Goal: Task Accomplishment & Management: Use online tool/utility

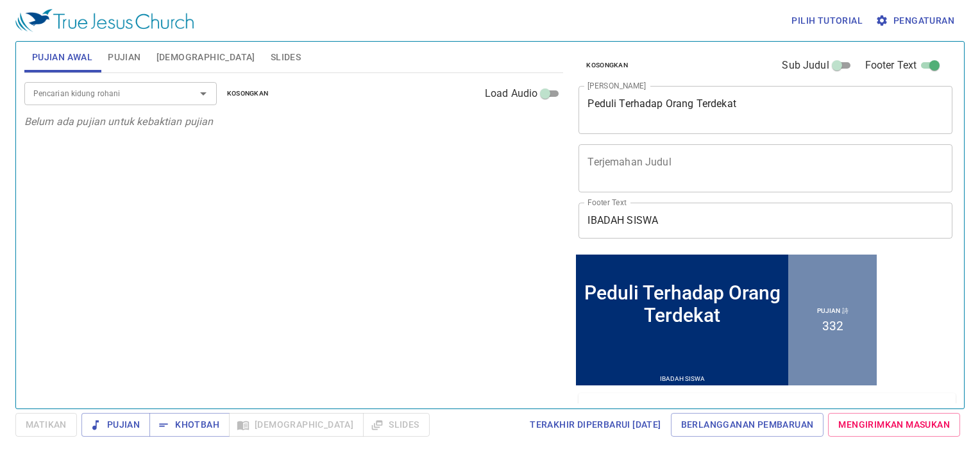
click at [685, 233] on input "IBADAH SISWA" at bounding box center [765, 221] width 374 height 36
click at [916, 24] on span "Pengaturan" at bounding box center [916, 21] width 76 height 16
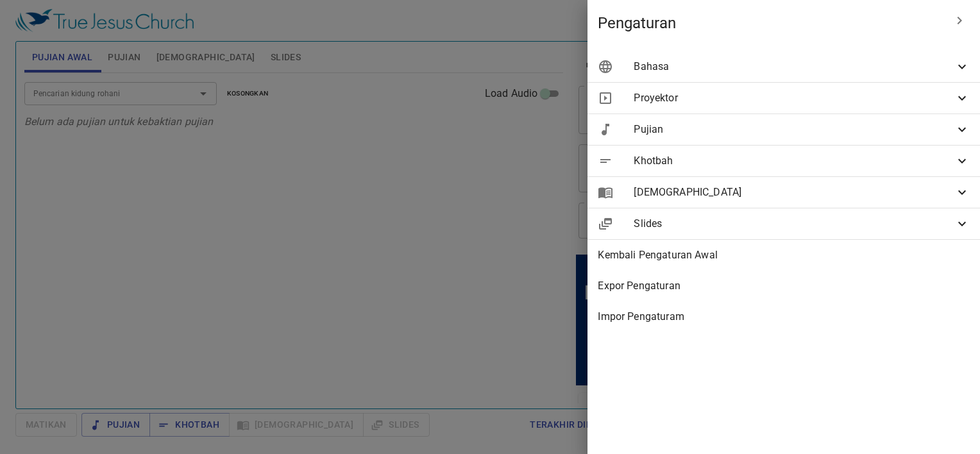
click at [715, 162] on span "Khotbah" at bounding box center [793, 160] width 321 height 15
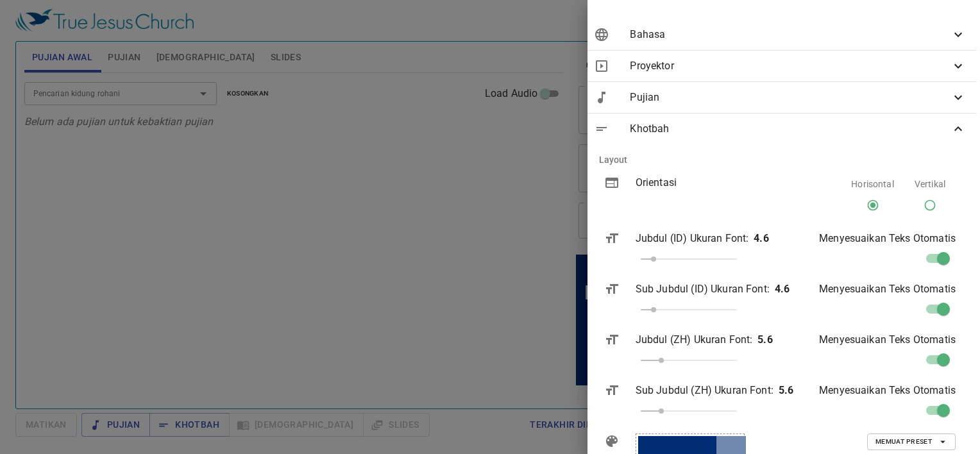
scroll to position [31, 4]
click at [726, 97] on span "Pujian" at bounding box center [790, 98] width 321 height 15
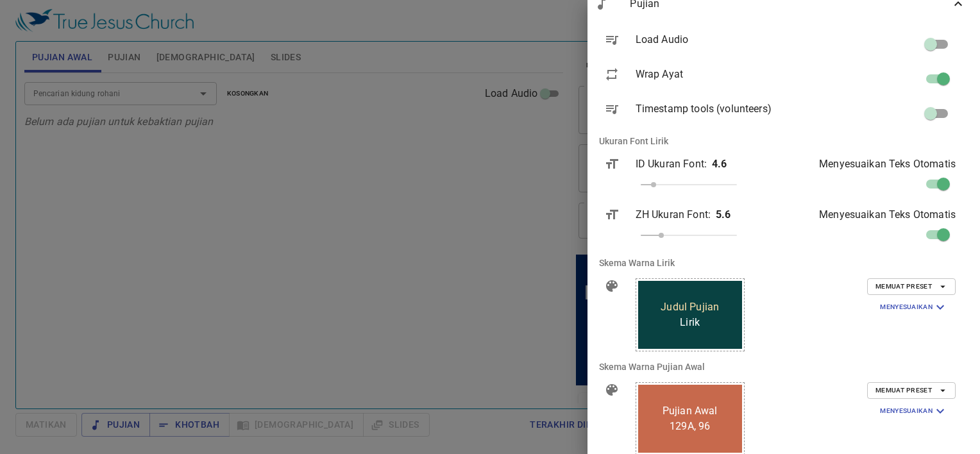
scroll to position [136, 4]
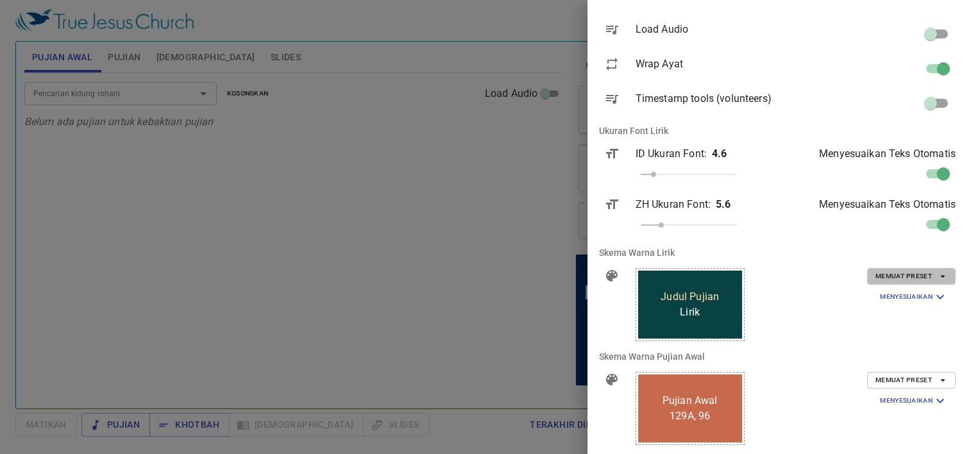
click at [885, 278] on span "Memuat Preset" at bounding box center [911, 277] width 72 height 12
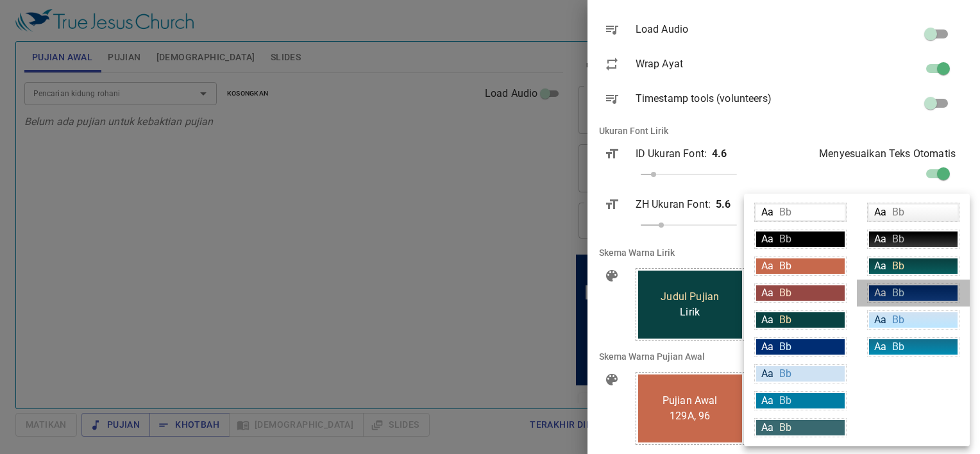
click at [896, 294] on span "Bb" at bounding box center [898, 293] width 12 height 12
type input "linear-gradient(180deg, rgba(0,45,115,1) 10%, rgba(18,69,148,1) 100%)"
type input "#daf5ff"
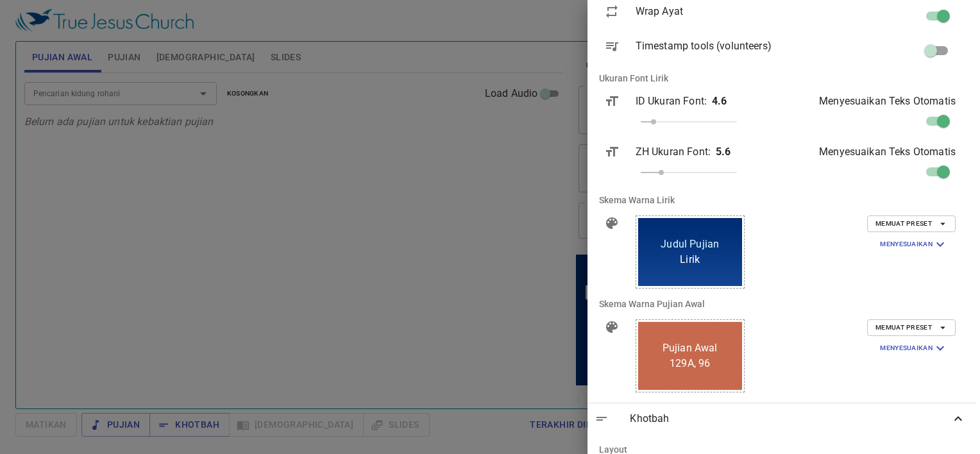
scroll to position [199, 4]
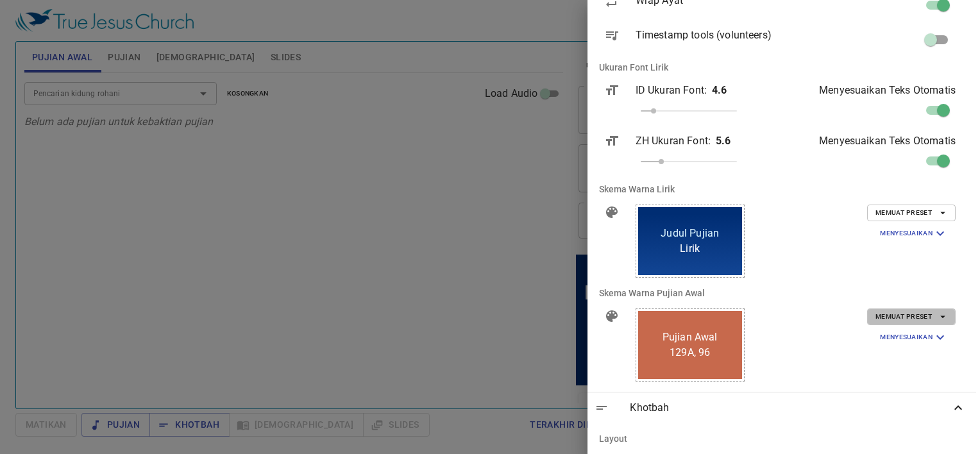
click at [893, 320] on span "Memuat Preset" at bounding box center [911, 317] width 72 height 12
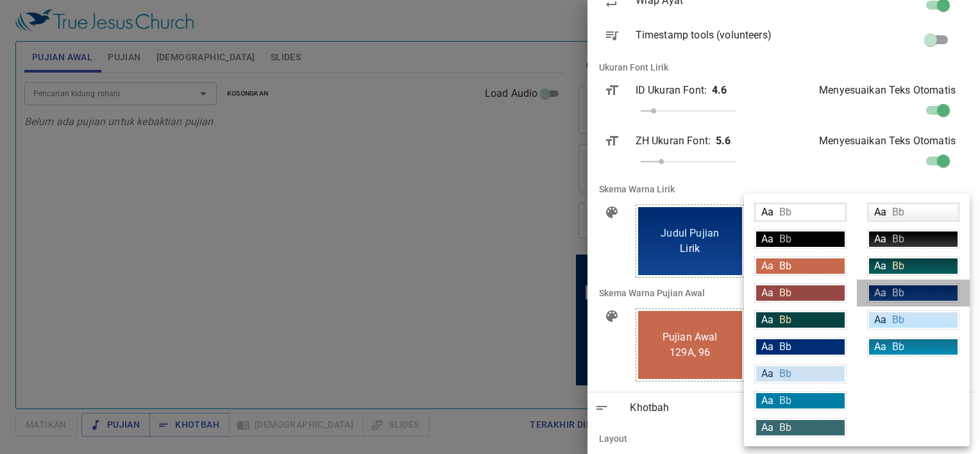
click at [900, 287] on span "Bb" at bounding box center [898, 293] width 12 height 12
type input "linear-gradient(180deg, rgba(0,45,115,1) 10%, rgba(18,69,148,1) 100%)"
type input "#daf5ff"
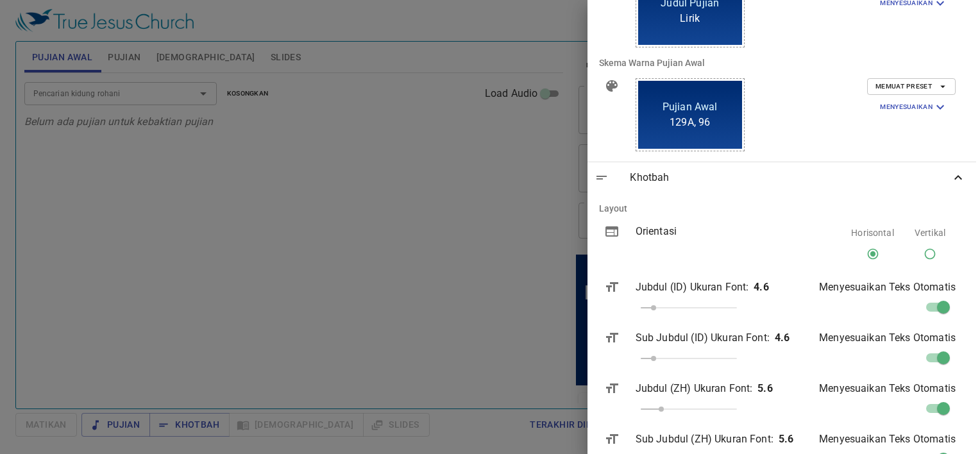
scroll to position [713, 4]
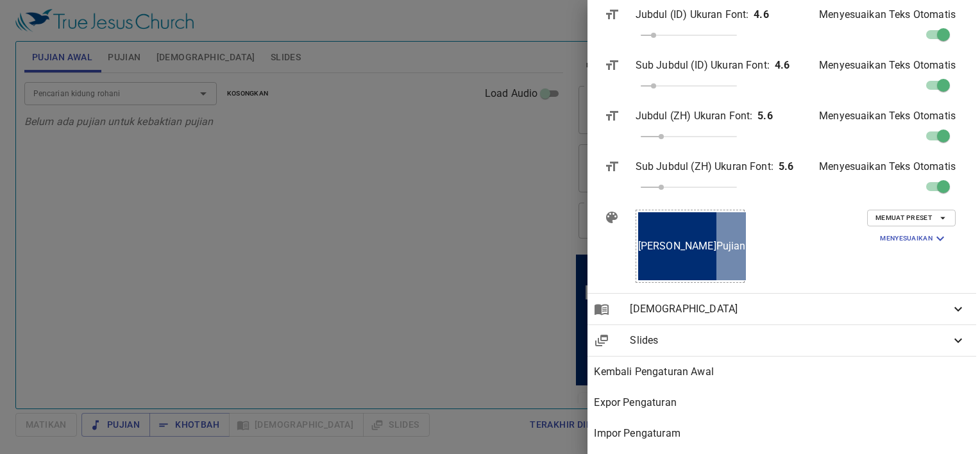
click at [905, 212] on span "Memuat Preset" at bounding box center [911, 218] width 72 height 12
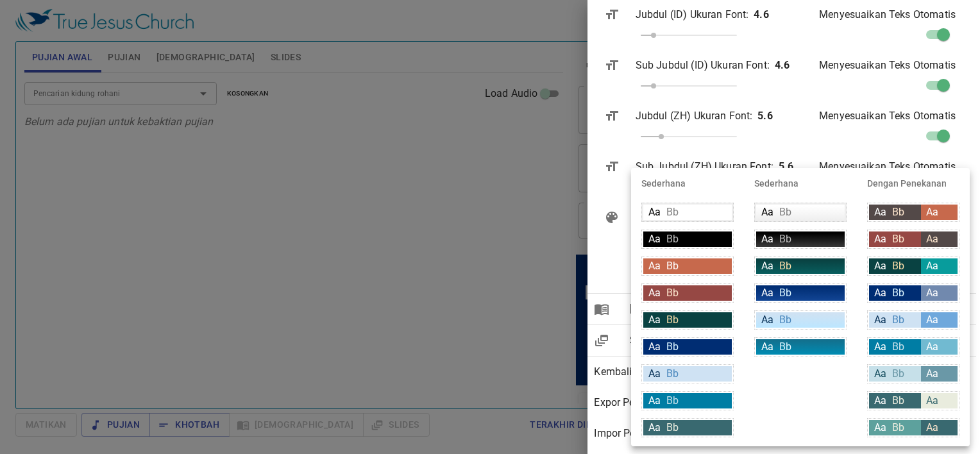
click at [503, 242] on div at bounding box center [490, 227] width 980 height 454
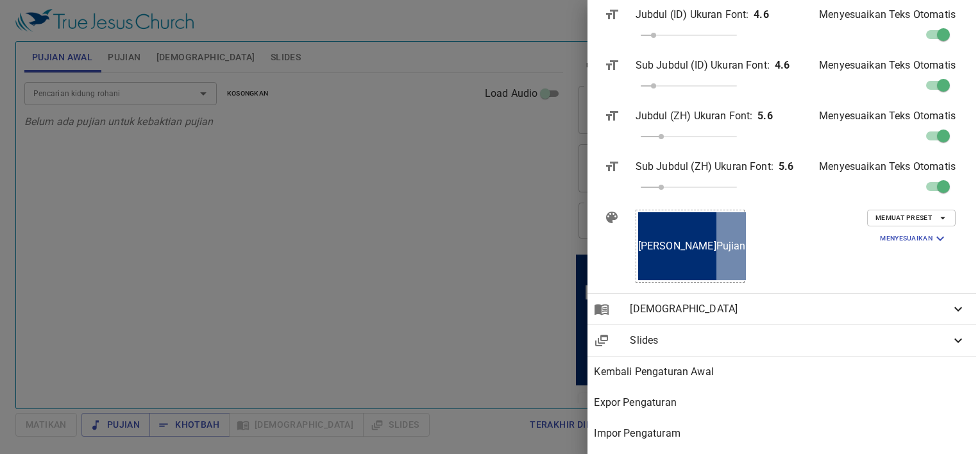
click at [526, 257] on div at bounding box center [490, 227] width 980 height 454
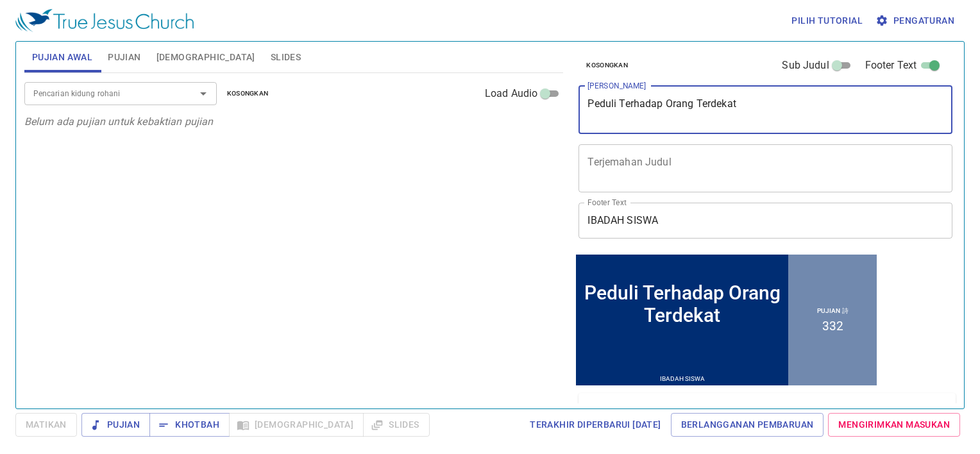
click at [701, 118] on textarea "Peduli Terhadap Orang Terdekat" at bounding box center [765, 109] width 356 height 24
paste textarea "Nggak Harus Sempurna, Tapi Harus Peduli"
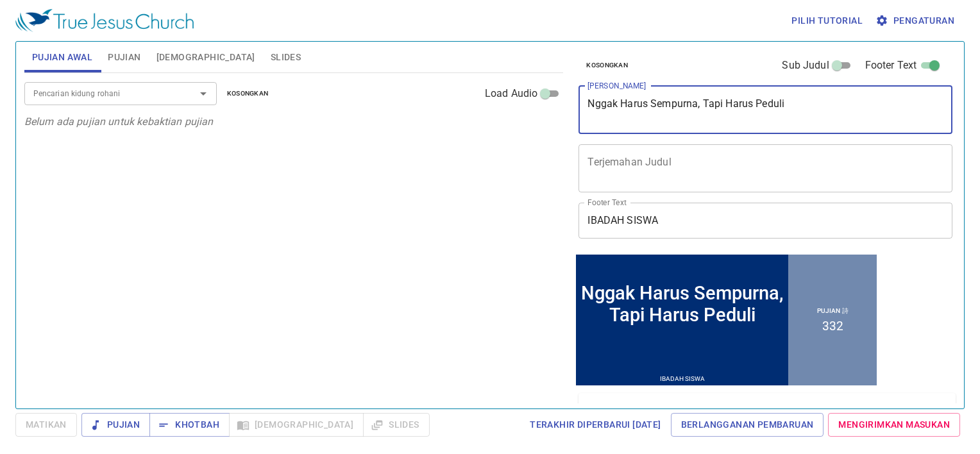
type textarea "Nggak Harus Sempurna, Tapi Harus Peduli"
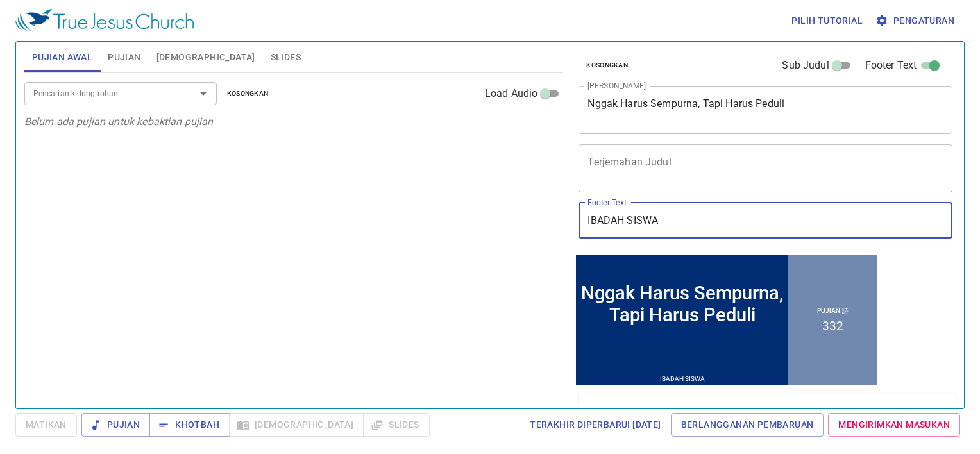
click at [675, 220] on input "IBADAH SISWA" at bounding box center [765, 221] width 374 height 36
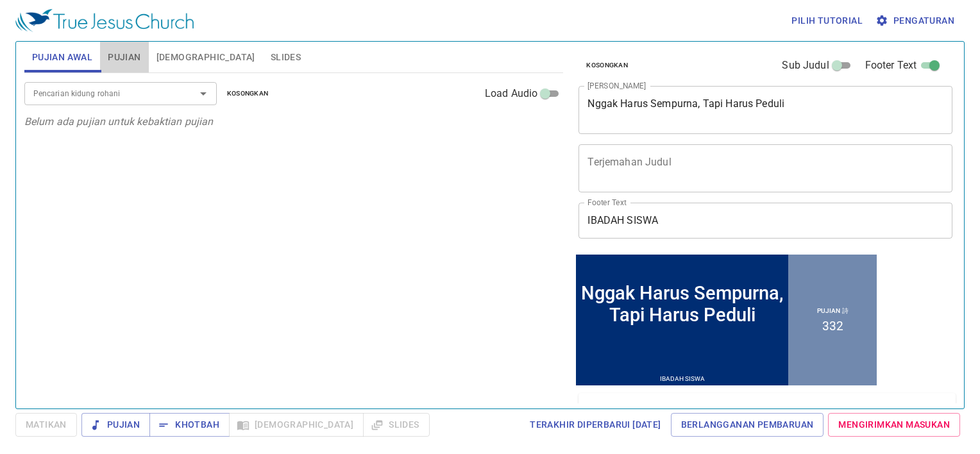
click at [132, 56] on span "Pujian" at bounding box center [124, 57] width 33 height 16
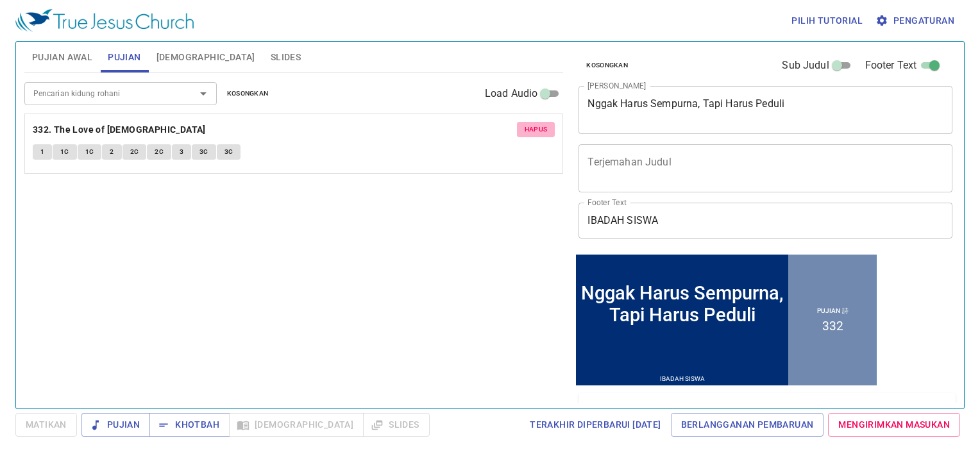
click at [528, 131] on span "Hapus" at bounding box center [535, 130] width 23 height 12
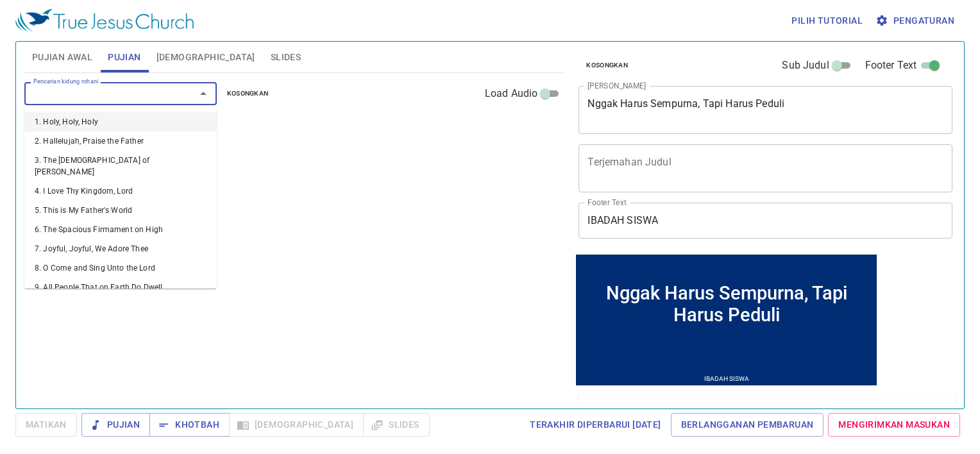
click at [169, 95] on input "Pencarian kidung rohani" at bounding box center [101, 93] width 147 height 15
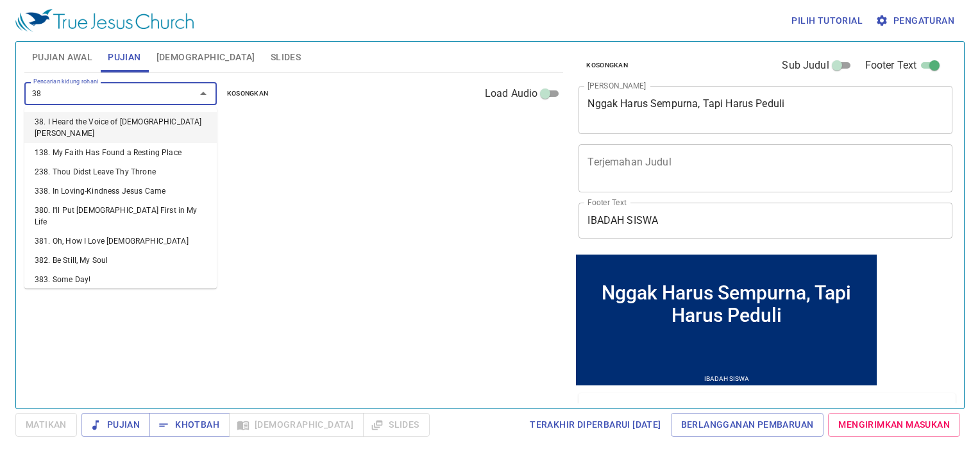
type input "380"
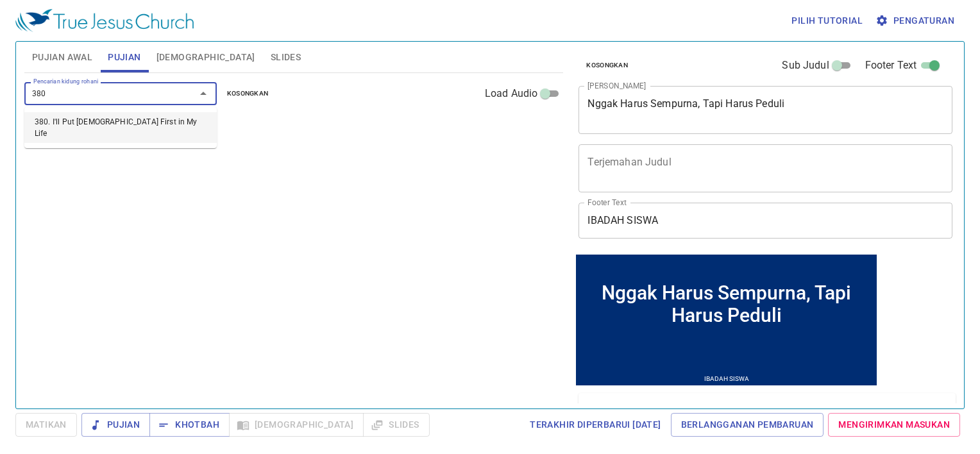
click at [108, 120] on li "380. I'll Put Jesus First in My Life" at bounding box center [120, 127] width 192 height 31
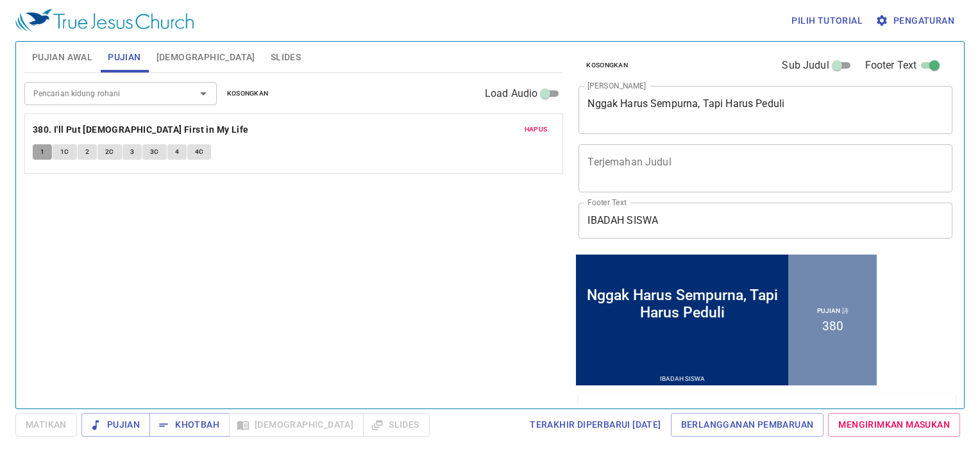
click at [44, 154] on button "1" at bounding box center [42, 151] width 19 height 15
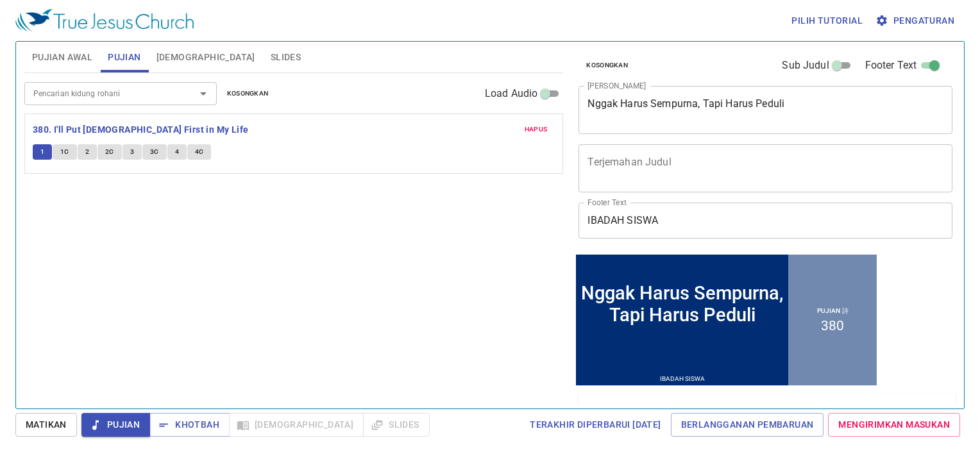
click at [914, 23] on span "Pengaturan" at bounding box center [916, 21] width 76 height 16
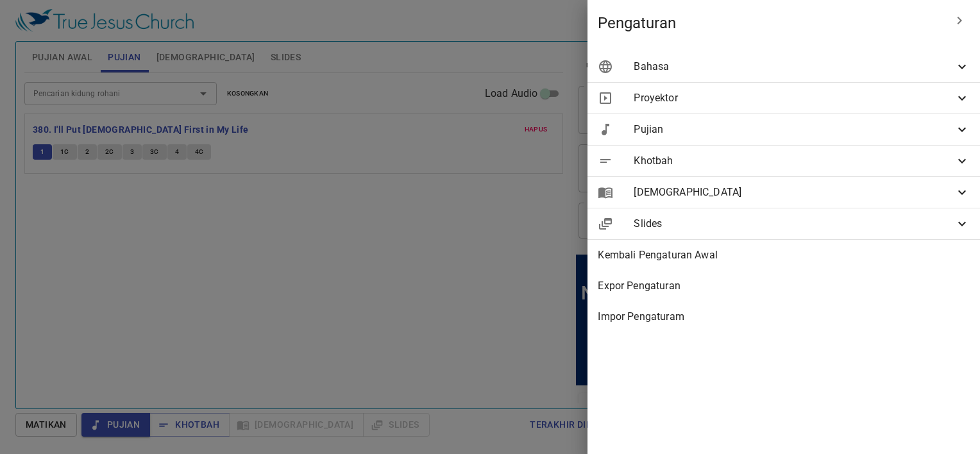
click at [890, 67] on span "Bahasa" at bounding box center [793, 66] width 321 height 15
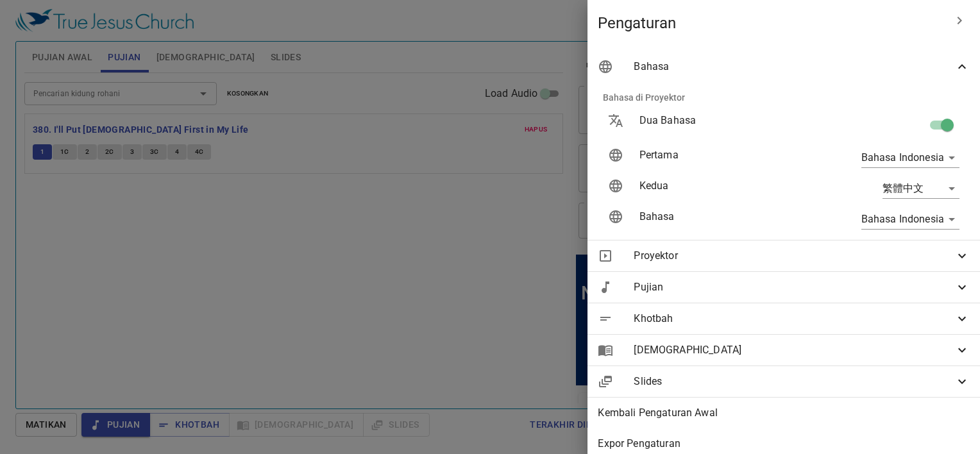
click at [928, 182] on body "Pilih tutorial Pengaturan Pujian Awal Pujian Alkitab Slides Pencarian kidung ro…" at bounding box center [490, 227] width 980 height 454
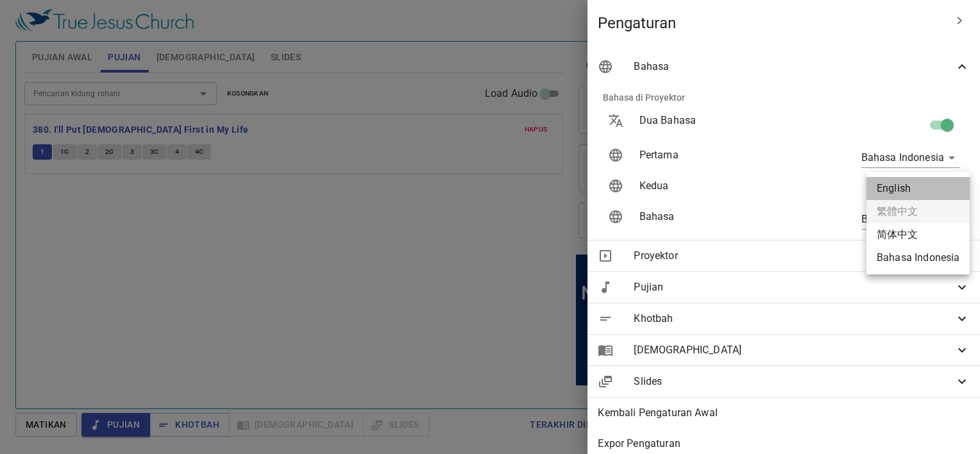
click at [910, 190] on li "English" at bounding box center [917, 188] width 103 height 23
type input "en"
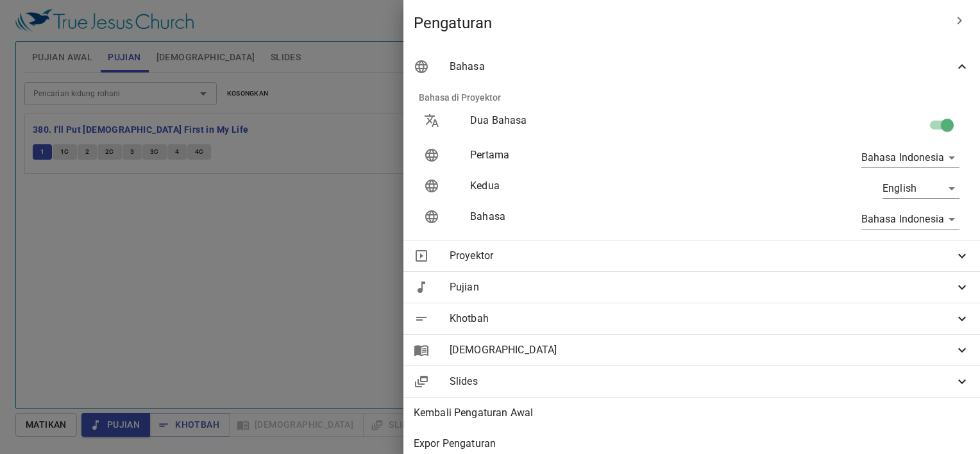
click at [428, 285] on div at bounding box center [490, 227] width 980 height 454
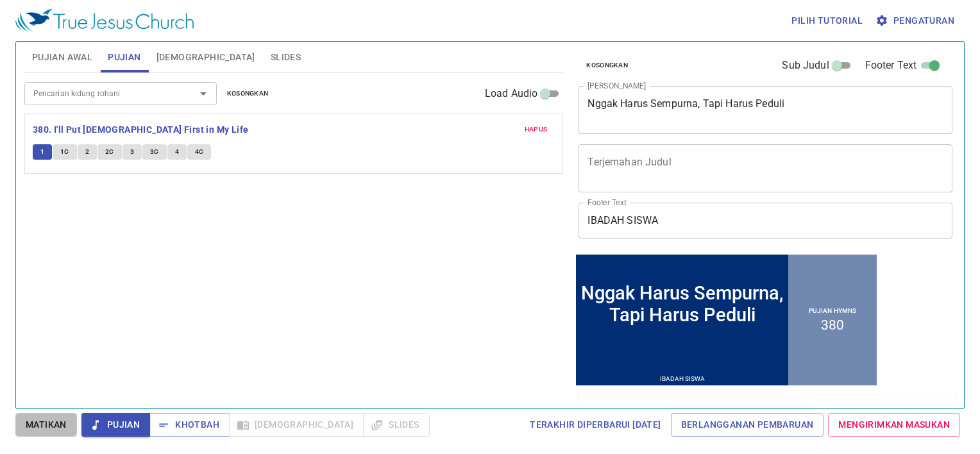
click at [47, 428] on span "Matikan" at bounding box center [46, 425] width 41 height 16
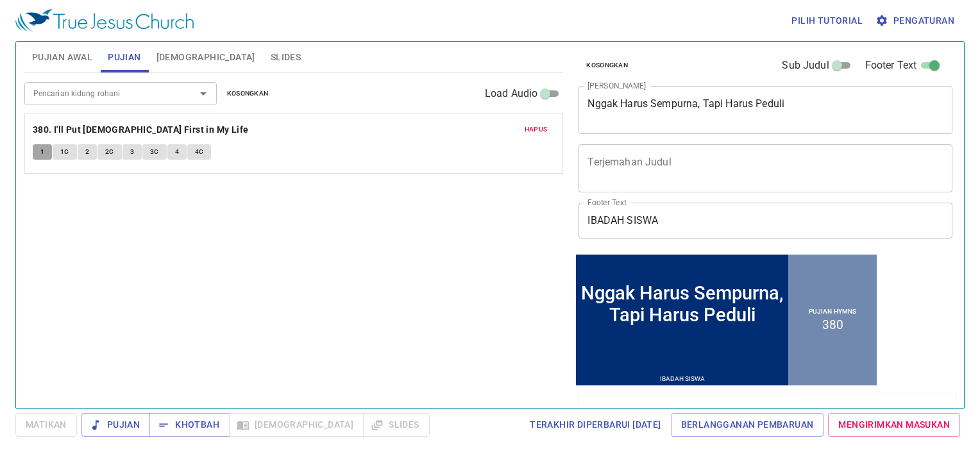
click at [41, 155] on span "1" at bounding box center [42, 152] width 4 height 12
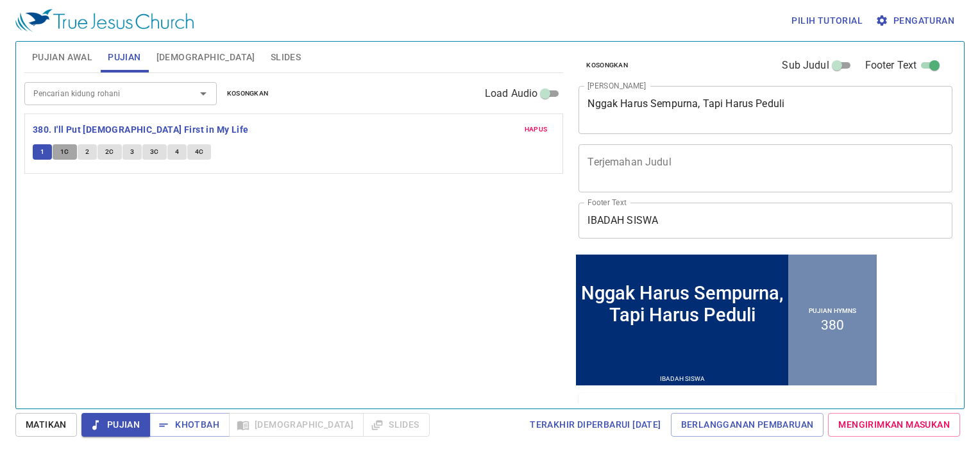
click at [66, 150] on span "1C" at bounding box center [64, 152] width 9 height 12
click at [38, 147] on button "1" at bounding box center [42, 151] width 19 height 15
click at [914, 13] on span "Pengaturan" at bounding box center [916, 21] width 76 height 16
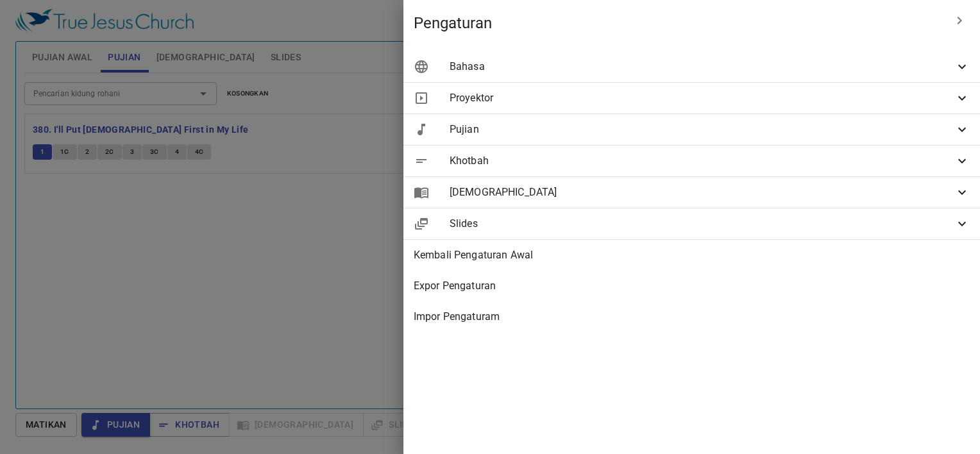
click at [737, 69] on span "Bahasa" at bounding box center [701, 66] width 505 height 15
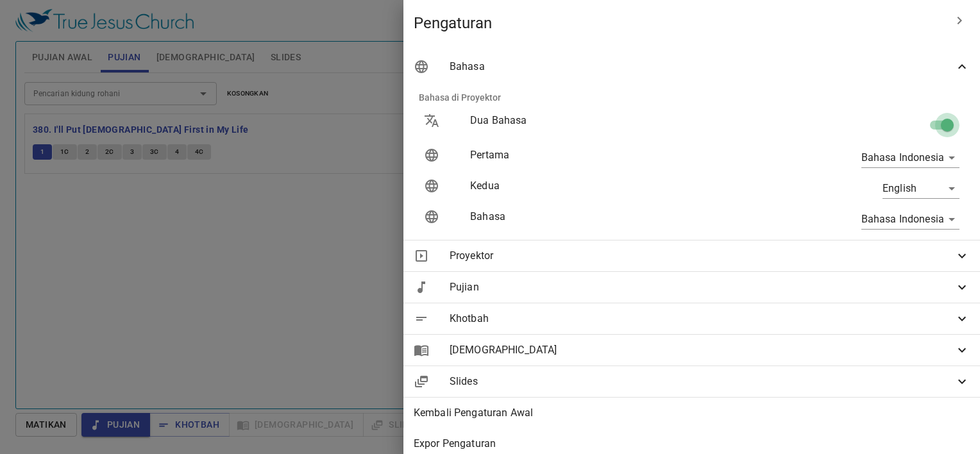
click at [928, 124] on input "checkbox" at bounding box center [946, 127] width 73 height 24
checkbox input "false"
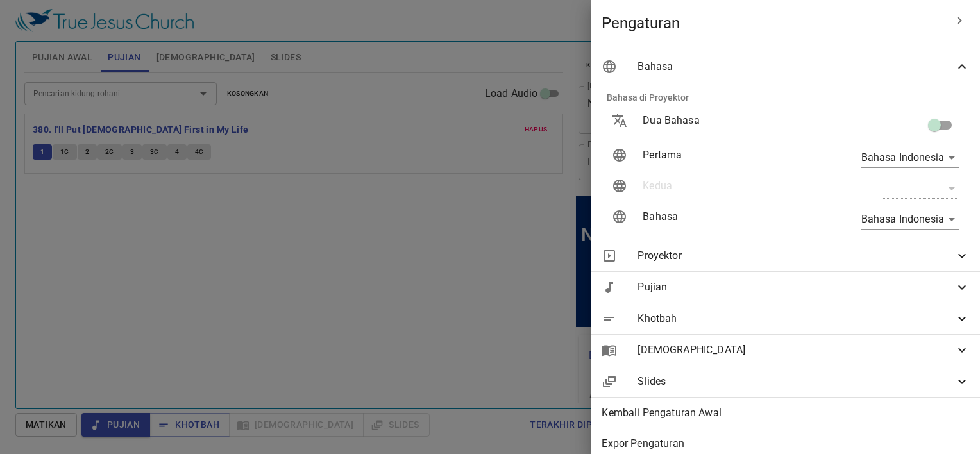
click at [0, 0] on div at bounding box center [0, 0] width 0 height 0
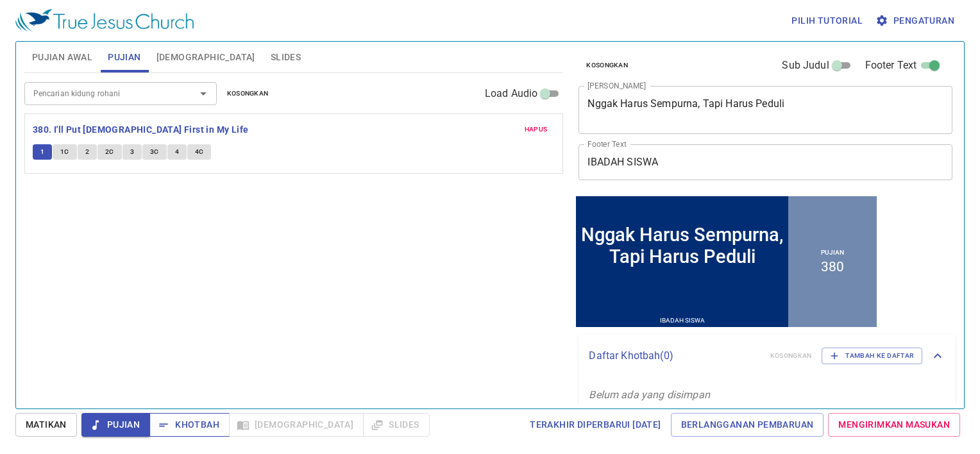
click at [0, 0] on span "Khotbah" at bounding box center [0, 0] width 0 height 0
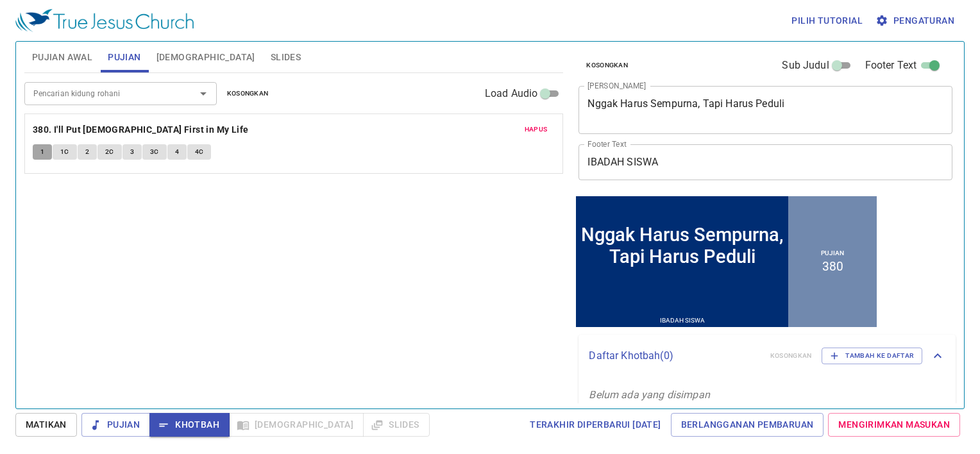
click at [40, 149] on span "1" at bounding box center [42, 152] width 4 height 12
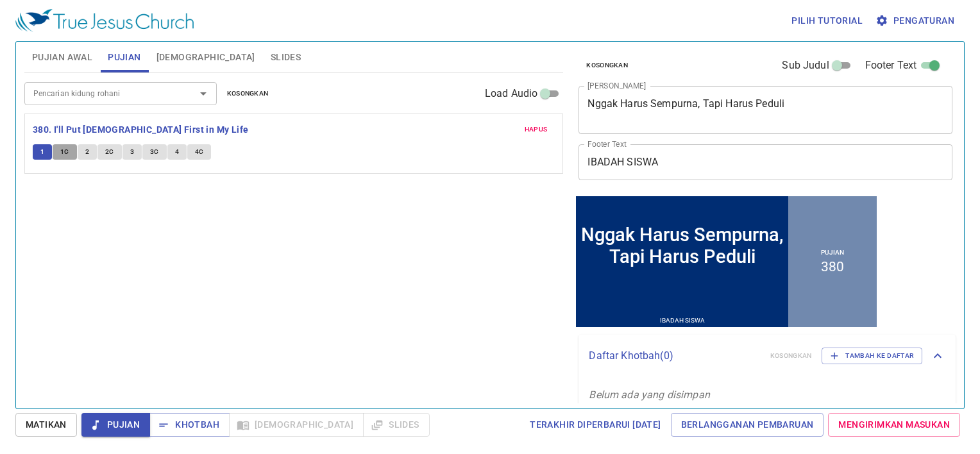
click at [58, 149] on button "1C" at bounding box center [65, 151] width 24 height 15
click at [53, 144] on button "1C" at bounding box center [65, 151] width 24 height 15
click at [86, 151] on span "2" at bounding box center [87, 152] width 4 height 12
click at [106, 152] on span "2C" at bounding box center [109, 152] width 9 height 12
click at [0, 0] on span "Khotbah" at bounding box center [0, 0] width 0 height 0
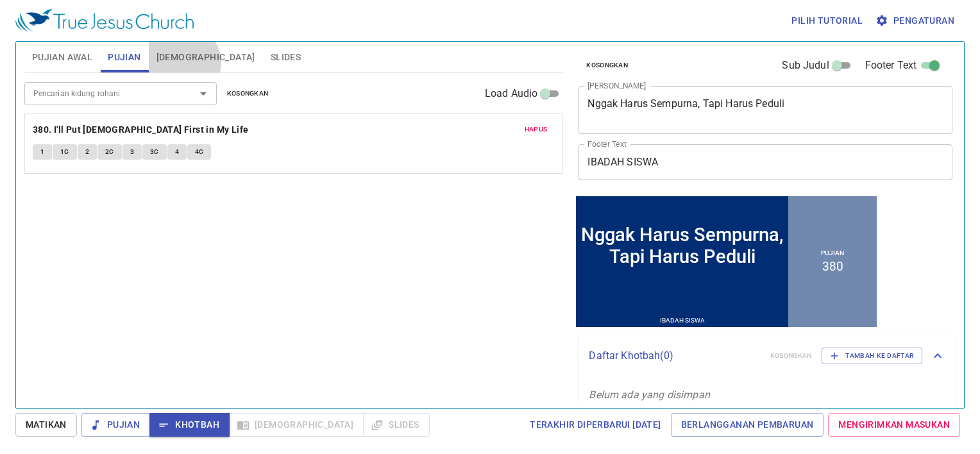
click at [181, 63] on span "Alkitab" at bounding box center [205, 57] width 99 height 16
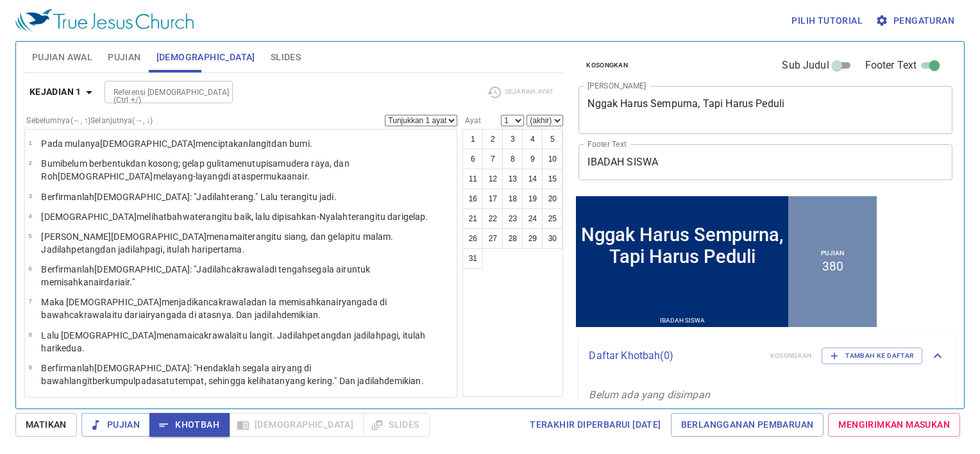
click at [146, 83] on div "Referensi Alkitab (Ctrl +/)" at bounding box center [169, 92] width 128 height 22
click at [172, 121] on li "Mat 8" at bounding box center [169, 120] width 128 height 19
type input "mat 8"
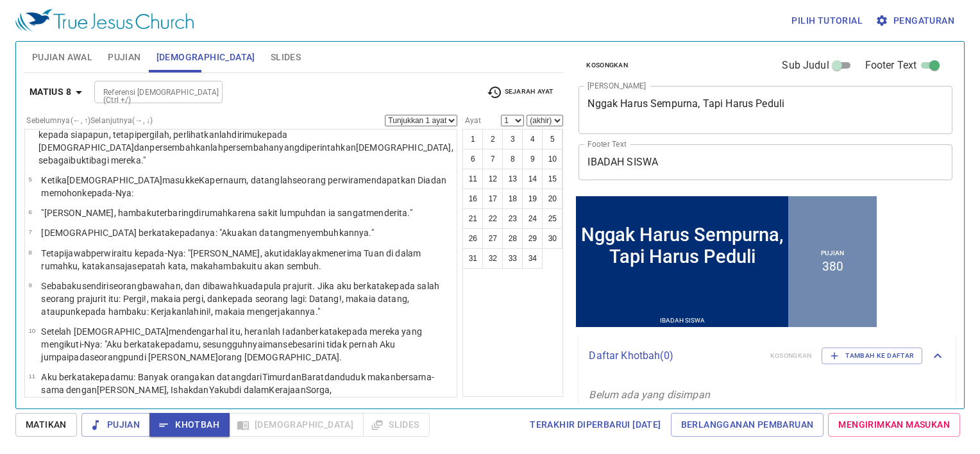
scroll to position [115, 0]
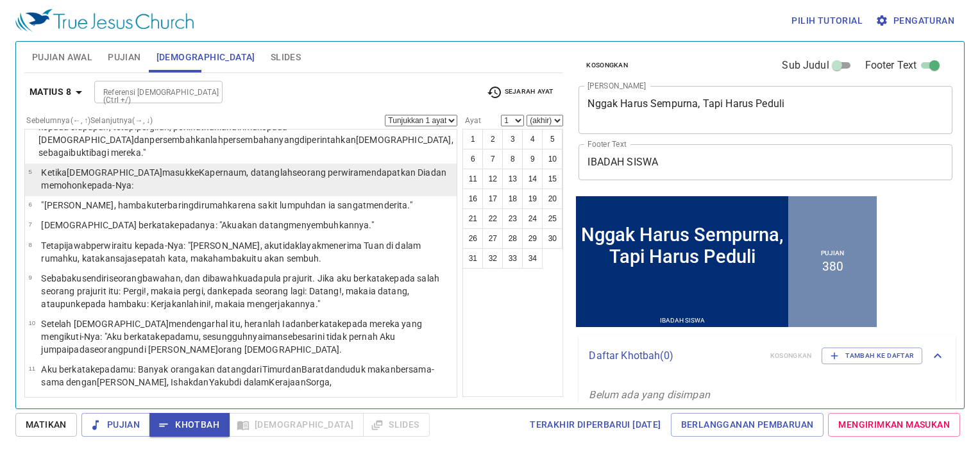
click at [171, 171] on p "Ketika Yesus masuk ke Kapernaum , datanglah seorang perwira mendapatkan Dia dan…" at bounding box center [247, 179] width 412 height 26
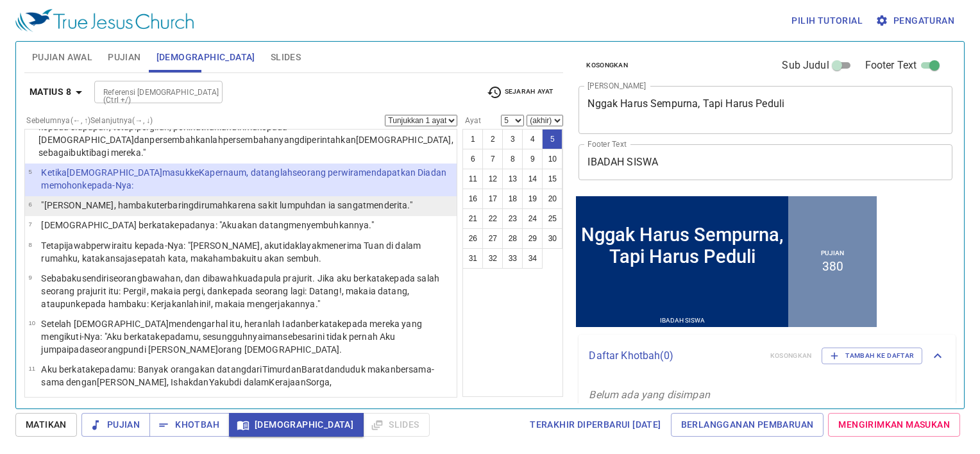
click at [194, 200] on wg906 "di rumah karena sakit lumpuh dan ia sangat menderita ."" at bounding box center [303, 205] width 219 height 10
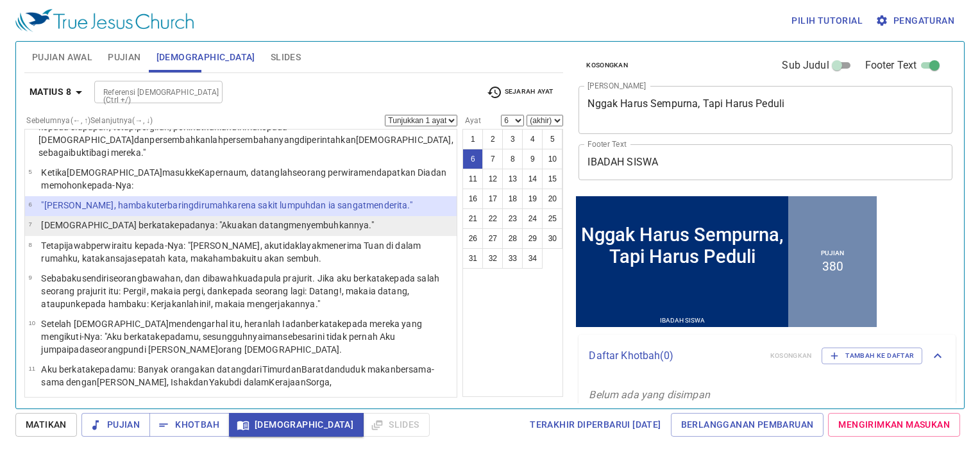
click at [170, 220] on wg3004 "kepadanya : "Aku akan datang menyembuhkannya ."" at bounding box center [271, 225] width 203 height 10
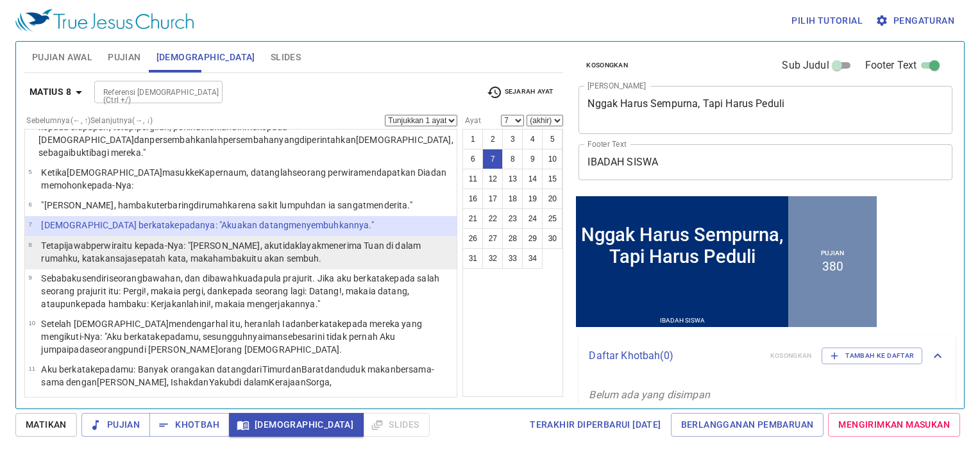
click at [294, 240] on wg2425 "menerima Tuan di dalam rumahku , katakan saja sepatah kata , maka hambaku itu a…" at bounding box center [231, 251] width 380 height 23
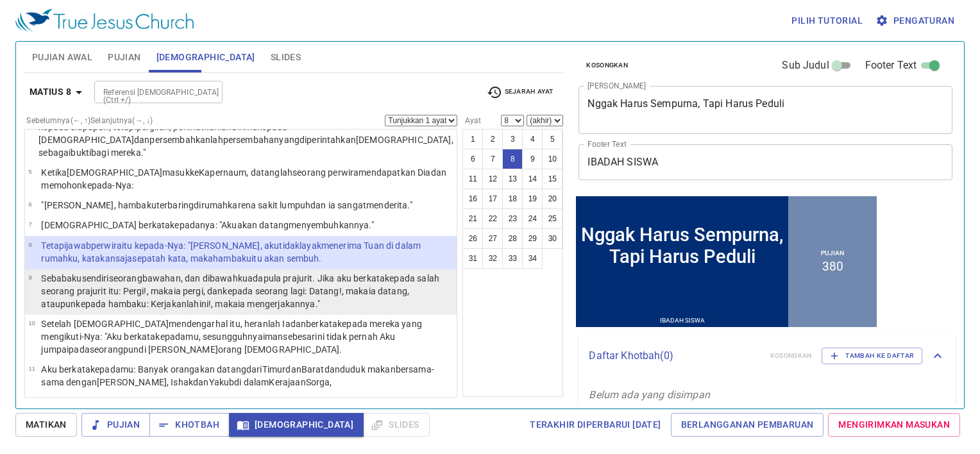
click at [289, 286] on wg2532 "kepada seorang lagi: Datang !, maka ia datang , ataupun kepada hambaku : Kerjak…" at bounding box center [225, 297] width 368 height 23
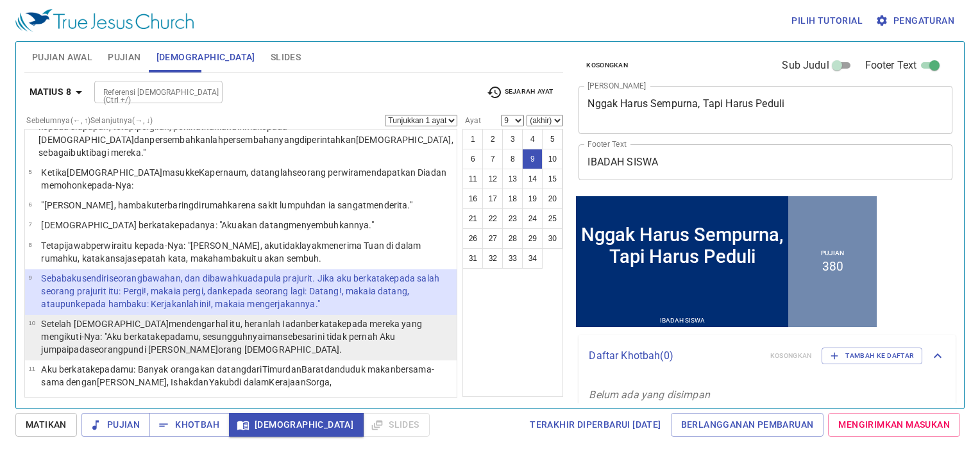
click at [299, 331] on wg5118 "ini tidak pernah Aku jumpai pada seorangpun di antara orang Israel ." at bounding box center [218, 342] width 354 height 23
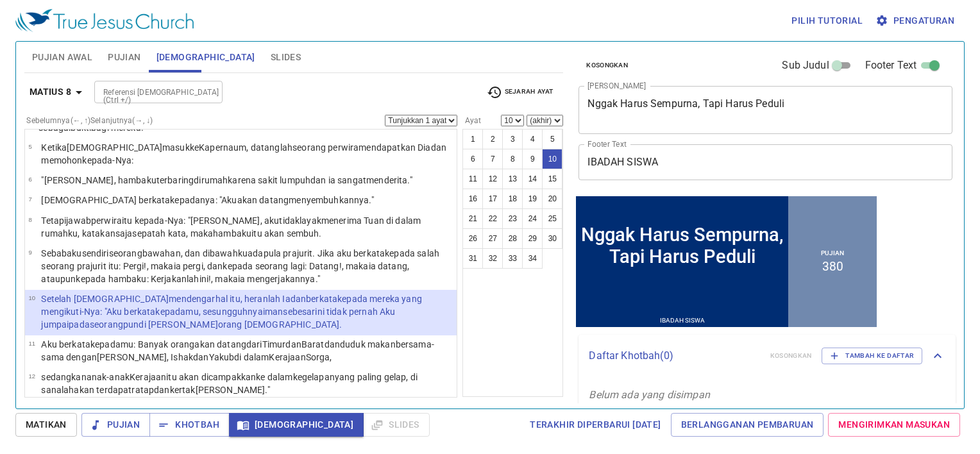
scroll to position [141, 0]
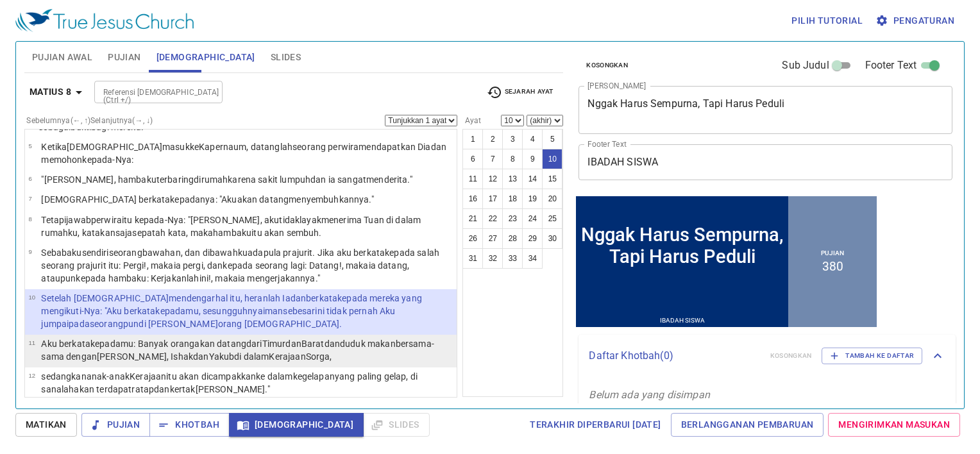
click at [244, 337] on p "Aku berkata kepadamu : Banyak orang akan datang dari Timur dan Barat dan duduk …" at bounding box center [247, 350] width 412 height 26
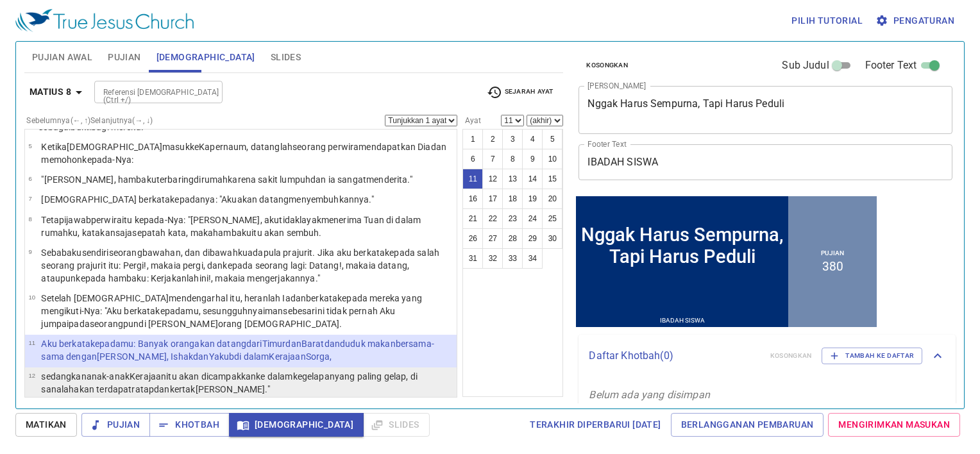
click at [310, 371] on wg1519 "kegelapan yang paling gelap , di sanalah akan terdapat ratap dan kertak gigi ."" at bounding box center [229, 382] width 376 height 23
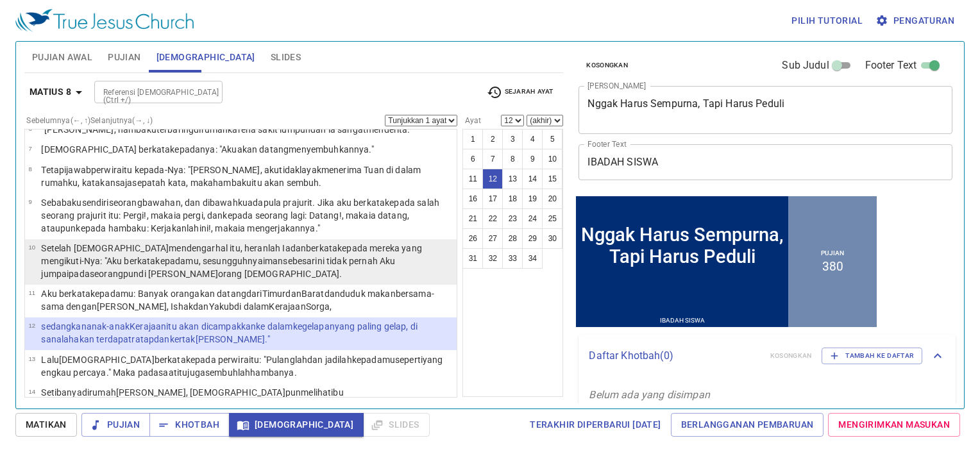
scroll to position [192, 0]
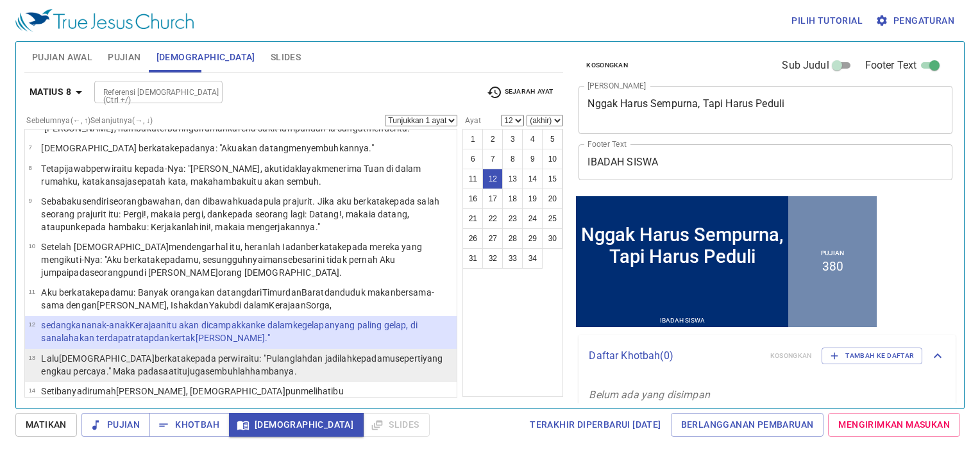
click at [305, 352] on p "Lalu Yesus berkata kepada perwira itu: "Pulanglah dan jadilah kepadamu seperti …" at bounding box center [247, 365] width 412 height 26
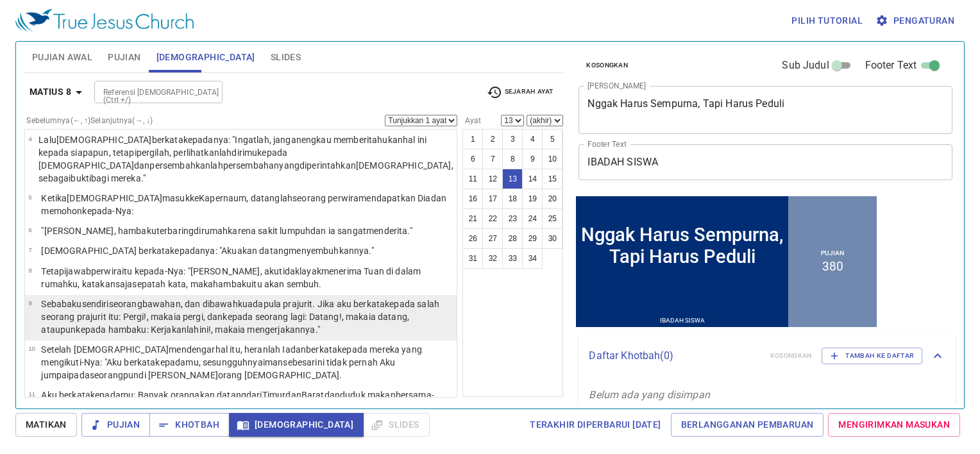
scroll to position [91, 0]
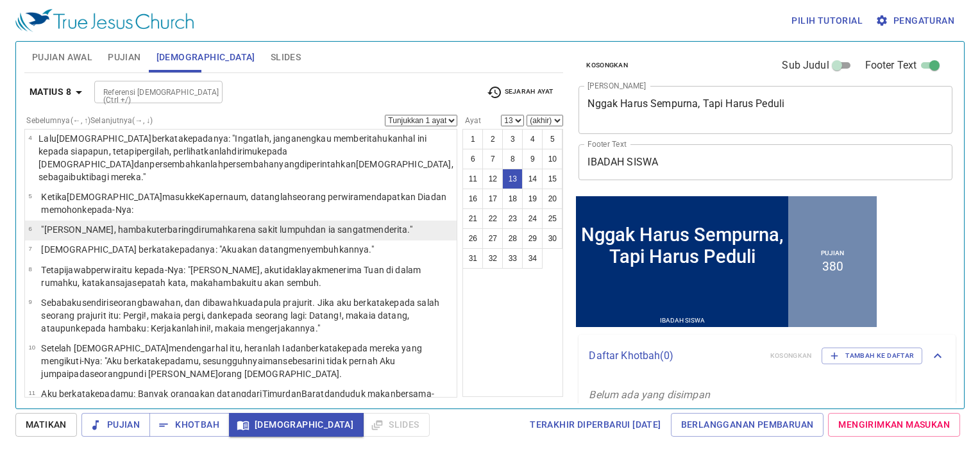
click at [228, 224] on wg3614 "karena sakit lumpuh dan ia sangat menderita ."" at bounding box center [320, 229] width 184 height 10
select select "6"
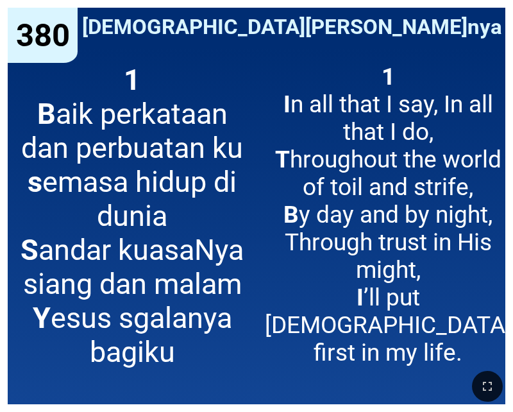
click at [246, 135] on span "1 B aik perkataan dan perbuatan ku s emasa hidup di dunia S andar kuasaNya sian…" at bounding box center [132, 216] width 232 height 306
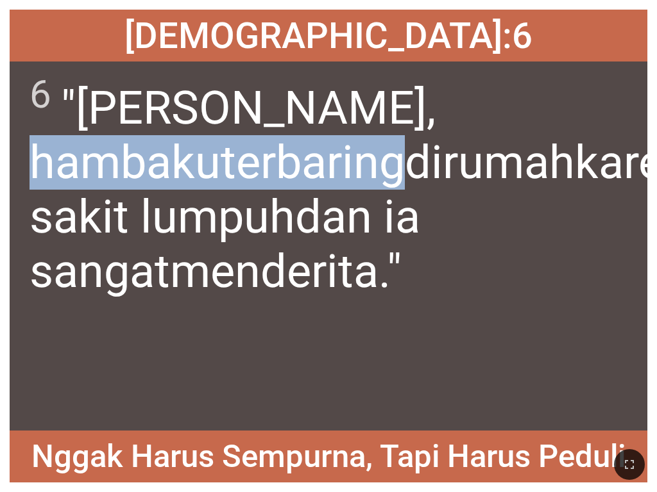
drag, startPoint x: 200, startPoint y: 107, endPoint x: 578, endPoint y: 117, distance: 378.4
click at [512, 117] on wg2962 ", hambaku terbaring di rumah karena sakit lumpuh dan ia sangat menderita ."" at bounding box center [370, 190] width 683 height 218
